Goal: Information Seeking & Learning: Learn about a topic

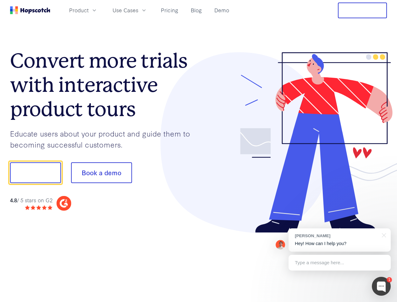
click at [199, 151] on div at bounding box center [293, 142] width 189 height 181
click at [89, 10] on span "Product" at bounding box center [78, 10] width 19 height 8
click at [138, 10] on span "Use Cases" at bounding box center [126, 10] width 26 height 8
click at [362, 10] on button "Free Trial" at bounding box center [362, 11] width 49 height 16
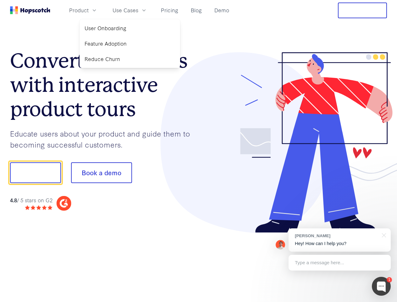
click at [35, 173] on button "Show me!" at bounding box center [35, 172] width 51 height 21
click at [101, 173] on button "Book a demo" at bounding box center [101, 172] width 61 height 21
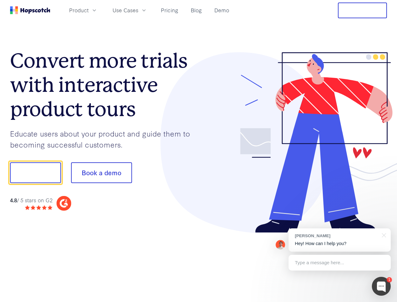
click at [381, 286] on div at bounding box center [381, 286] width 19 height 19
click at [339, 240] on div "[PERSON_NAME] Hey! How can I help you?" at bounding box center [339, 239] width 102 height 23
click at [383, 234] on div at bounding box center [332, 172] width 118 height 210
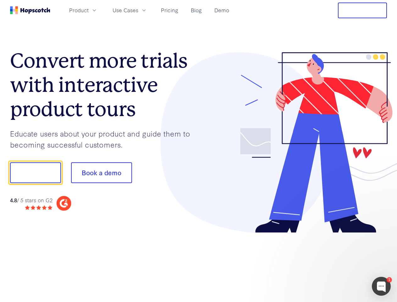
click at [339, 262] on div at bounding box center [332, 172] width 118 height 210
